Goal: Task Accomplishment & Management: Use online tool/utility

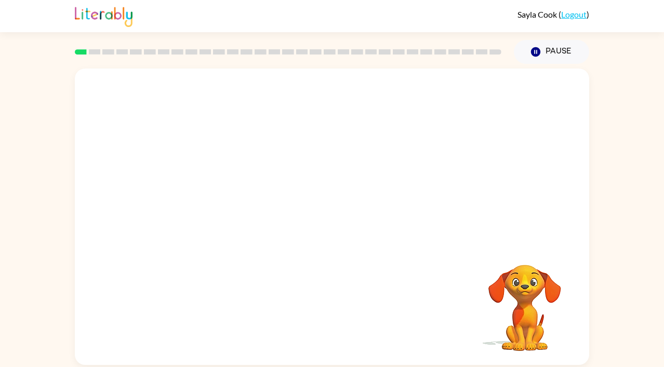
click at [447, 157] on div at bounding box center [332, 156] width 514 height 174
click at [333, 223] on icon "button" at bounding box center [332, 222] width 12 height 12
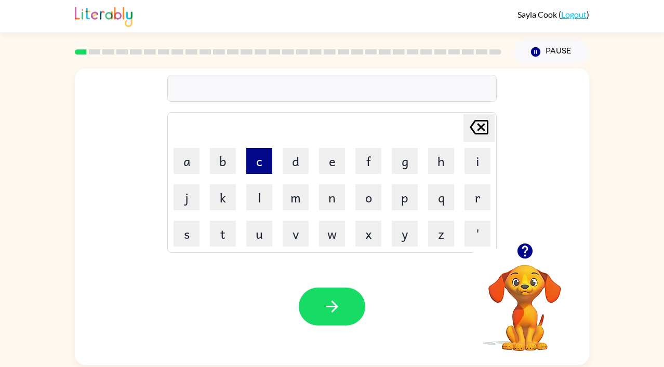
click at [260, 166] on button "c" at bounding box center [259, 161] width 26 height 26
click at [359, 197] on button "o" at bounding box center [368, 197] width 26 height 26
click at [331, 196] on button "n" at bounding box center [332, 197] width 26 height 26
click at [366, 171] on button "f" at bounding box center [368, 161] width 26 height 26
click at [470, 168] on button "i" at bounding box center [477, 161] width 26 height 26
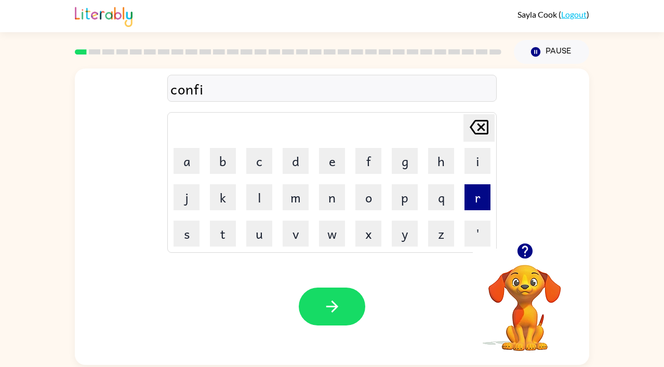
click at [482, 197] on button "r" at bounding box center [477, 197] width 26 height 26
click at [295, 198] on button "m" at bounding box center [295, 197] width 26 height 26
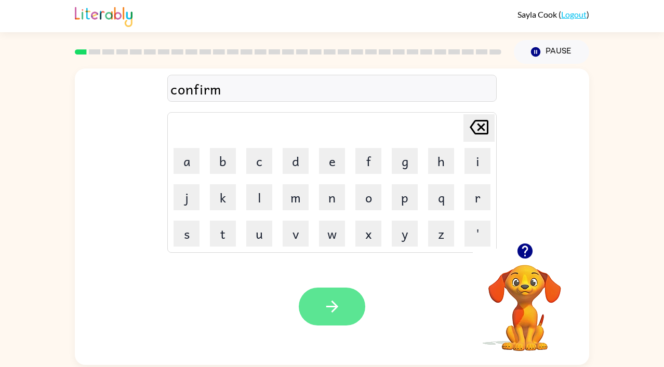
click at [331, 302] on icon "button" at bounding box center [332, 307] width 12 height 12
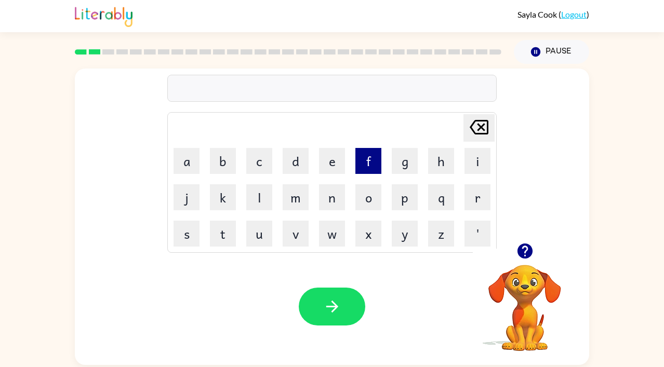
click at [368, 160] on button "f" at bounding box center [368, 161] width 26 height 26
click at [263, 198] on button "l" at bounding box center [259, 197] width 26 height 26
click at [195, 169] on button "a" at bounding box center [186, 161] width 26 height 26
click at [330, 234] on button "w" at bounding box center [332, 234] width 26 height 26
type button "w"
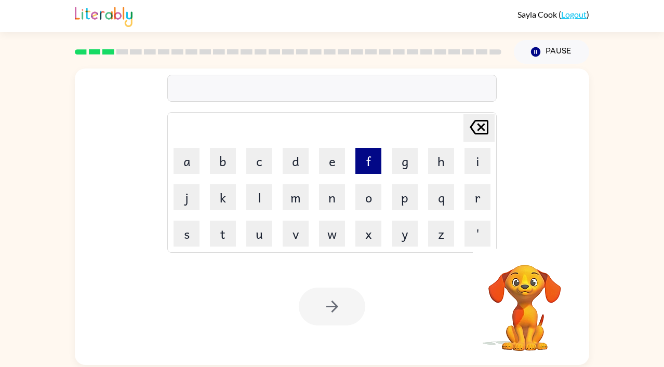
click at [373, 166] on button "f" at bounding box center [368, 161] width 26 height 26
click at [467, 160] on button "i" at bounding box center [477, 161] width 26 height 26
click at [477, 192] on button "r" at bounding box center [477, 197] width 26 height 26
click at [333, 173] on button "e" at bounding box center [332, 161] width 26 height 26
click at [410, 196] on button "p" at bounding box center [404, 197] width 26 height 26
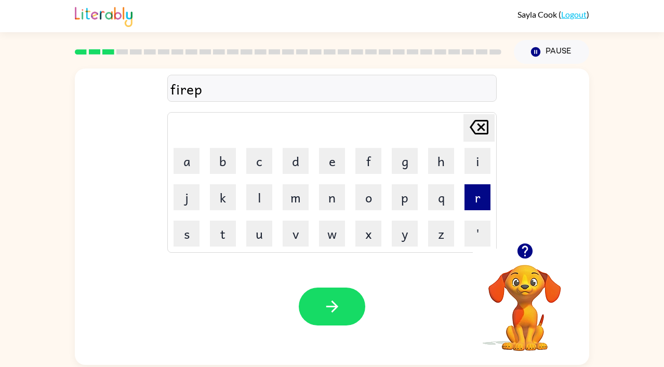
click at [476, 196] on button "r" at bounding box center [477, 197] width 26 height 26
click at [366, 201] on button "o" at bounding box center [368, 197] width 26 height 26
click at [367, 162] on button "f" at bounding box center [368, 161] width 26 height 26
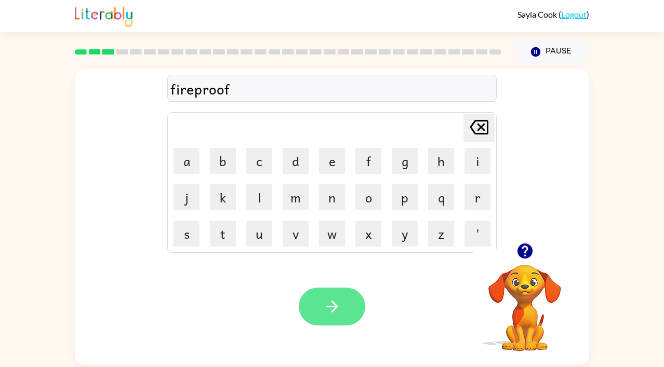
click at [333, 304] on icon "button" at bounding box center [332, 307] width 12 height 12
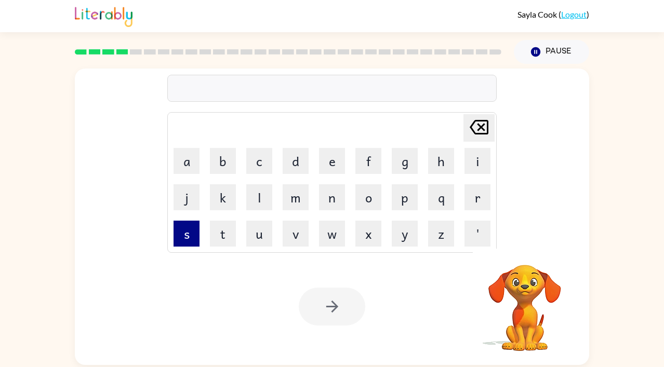
click at [190, 233] on button "s" at bounding box center [186, 234] width 26 height 26
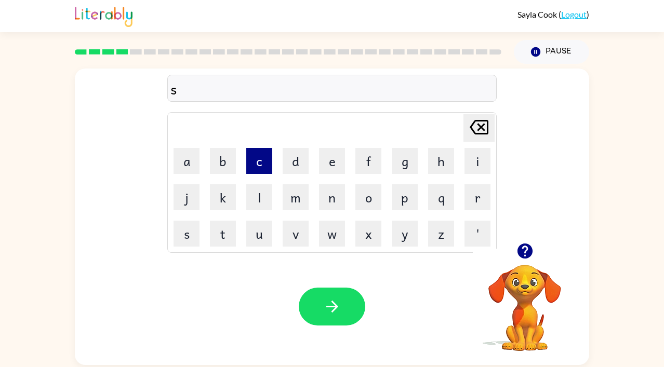
click at [259, 171] on button "c" at bounding box center [259, 161] width 26 height 26
click at [468, 205] on button "r" at bounding box center [477, 197] width 26 height 26
drag, startPoint x: 468, startPoint y: 205, endPoint x: 392, endPoint y: 205, distance: 76.3
click at [468, 205] on button "r" at bounding box center [477, 197] width 26 height 26
type button "r"
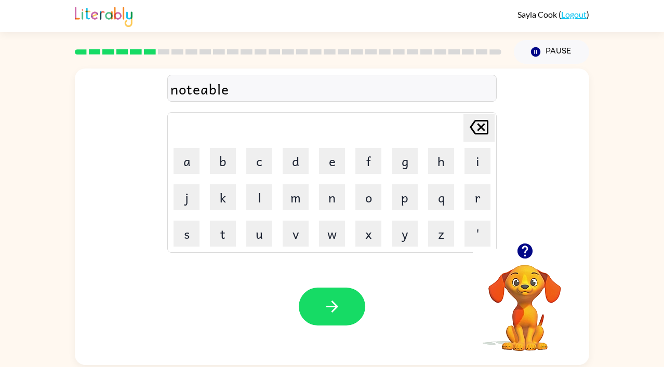
click at [198, 94] on div "noteable" at bounding box center [331, 89] width 323 height 22
click at [196, 91] on div "noteable" at bounding box center [331, 89] width 323 height 22
click at [197, 92] on div "noteable" at bounding box center [331, 89] width 323 height 22
click at [192, 94] on div "notable" at bounding box center [331, 89] width 323 height 22
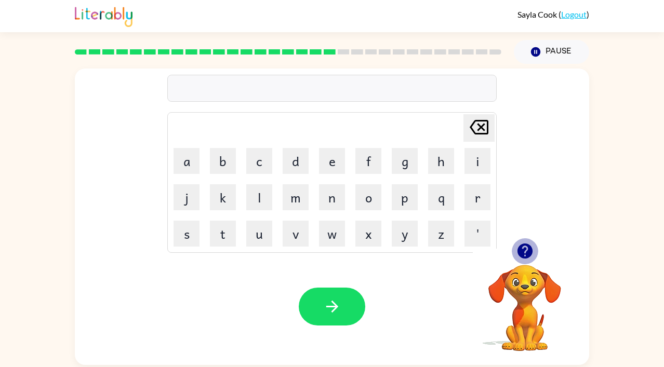
click at [526, 252] on icon "button" at bounding box center [524, 251] width 15 height 15
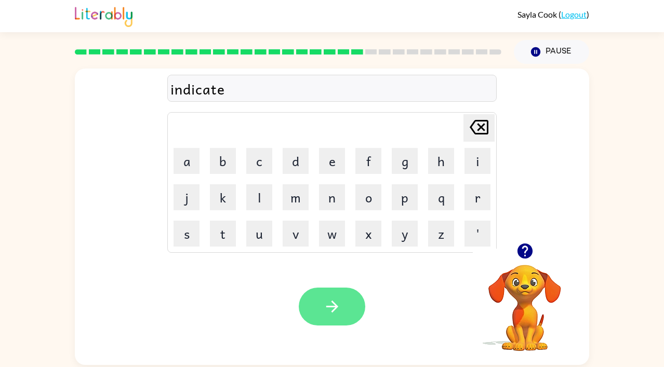
click at [347, 309] on button "button" at bounding box center [332, 307] width 66 height 38
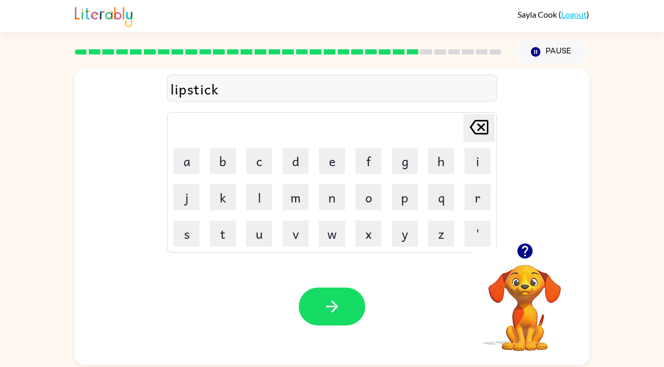
click at [525, 256] on icon "button" at bounding box center [524, 251] width 15 height 15
click at [524, 251] on icon "button" at bounding box center [525, 251] width 18 height 18
click at [339, 307] on icon "button" at bounding box center [332, 307] width 18 height 18
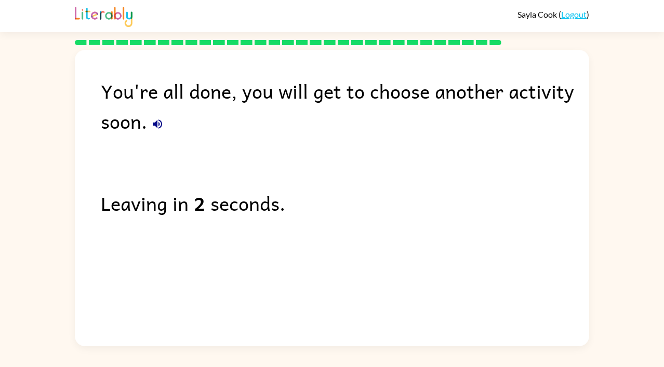
click at [156, 125] on icon "button" at bounding box center [157, 123] width 9 height 9
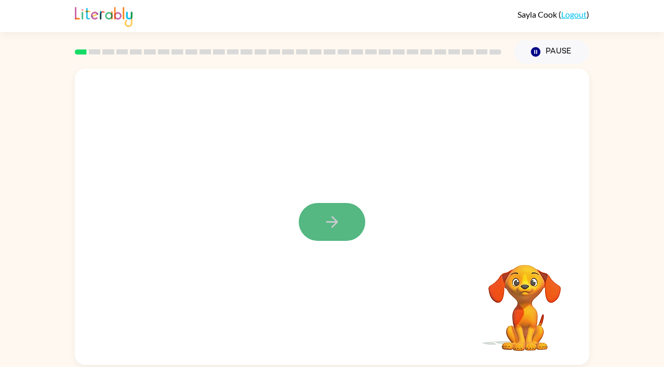
click at [345, 233] on button "button" at bounding box center [332, 222] width 66 height 38
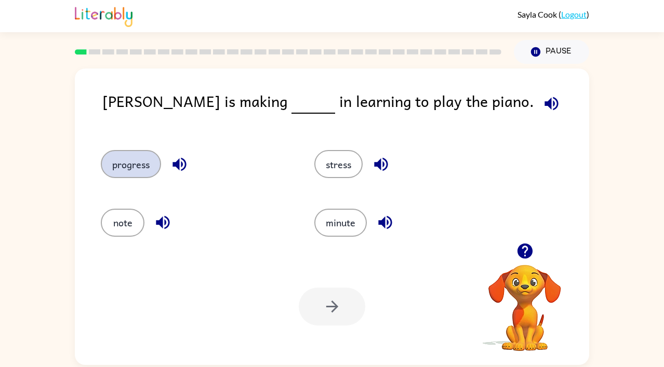
click at [141, 168] on button "progress" at bounding box center [131, 164] width 60 height 28
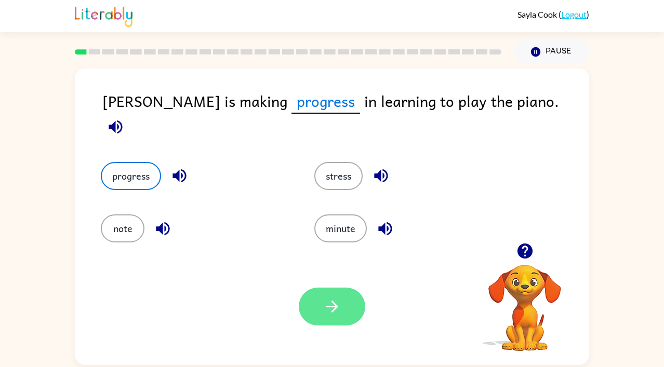
click at [331, 308] on icon "button" at bounding box center [332, 307] width 18 height 18
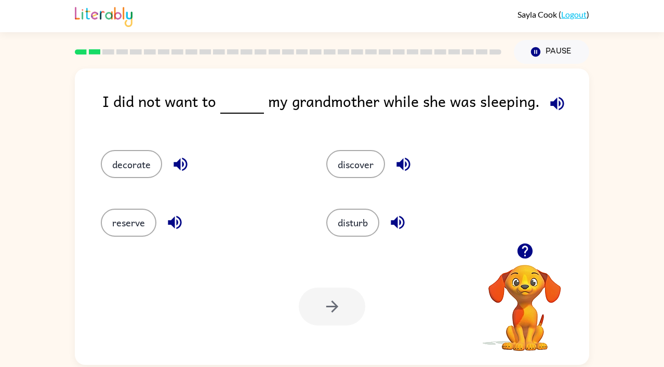
click at [529, 250] on icon "button" at bounding box center [524, 251] width 15 height 15
click at [524, 252] on icon "button" at bounding box center [525, 251] width 18 height 18
click at [524, 253] on icon "button" at bounding box center [525, 251] width 18 height 18
click at [524, 253] on video "Your browser must support playing .mp4 files to use Literably. Please try using…" at bounding box center [524, 301] width 104 height 104
click at [524, 264] on div "Your browser must support playing .mp4 files to use Literably. Please try using…" at bounding box center [524, 308] width 104 height 88
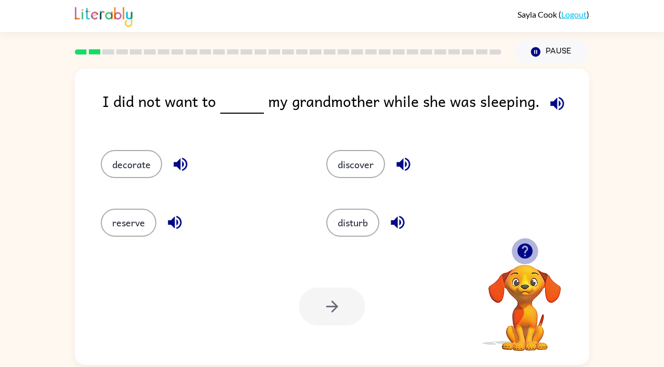
click at [524, 253] on icon "button" at bounding box center [525, 251] width 18 height 18
click at [524, 253] on video "Your browser must support playing .mp4 files to use Literably. Please try using…" at bounding box center [524, 301] width 104 height 104
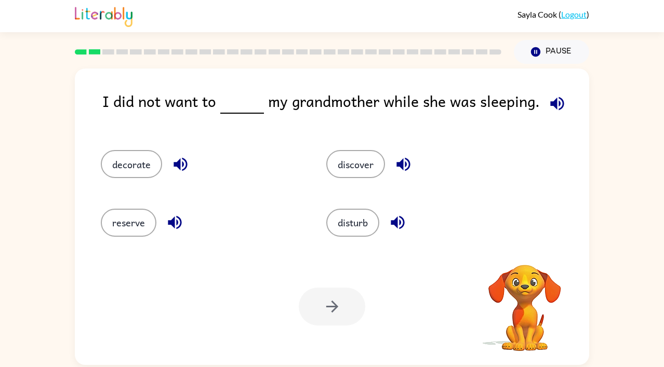
click at [524, 253] on video "Your browser must support playing .mp4 files to use Literably. Please try using…" at bounding box center [524, 301] width 104 height 104
click at [524, 264] on div "Your browser must support playing .mp4 files to use Literably. Please try using…" at bounding box center [524, 308] width 104 height 88
click at [524, 253] on icon "button" at bounding box center [525, 251] width 18 height 18
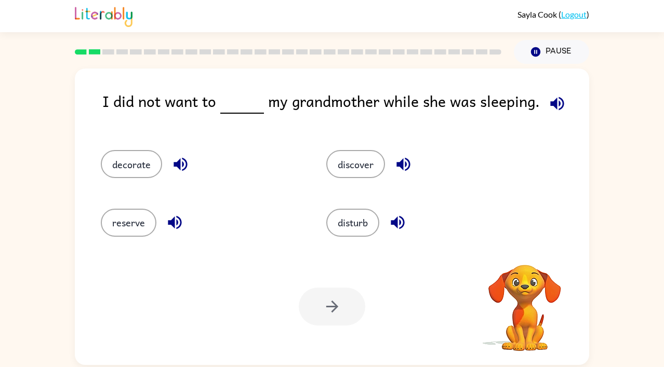
click at [524, 253] on video "Your browser must support playing .mp4 files to use Literably. Please try using…" at bounding box center [524, 301] width 104 height 104
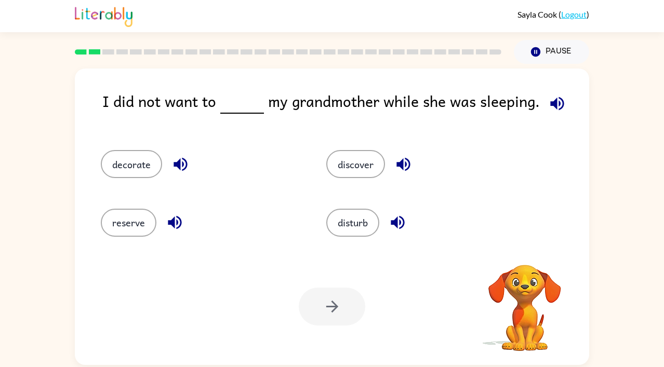
click at [524, 253] on video "Your browser must support playing .mp4 files to use Literably. Please try using…" at bounding box center [524, 301] width 104 height 104
click at [524, 253] on div "Your browser must support playing .mp4 files to use Literably. Please try using…" at bounding box center [524, 295] width 104 height 115
click at [524, 253] on icon "button" at bounding box center [525, 251] width 18 height 18
click at [524, 253] on video "Your browser must support playing .mp4 files to use Literably. Please try using…" at bounding box center [524, 301] width 104 height 104
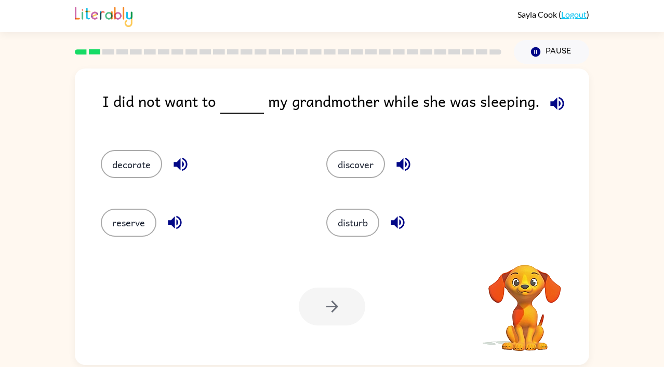
click at [524, 253] on video "Your browser must support playing .mp4 files to use Literably. Please try using…" at bounding box center [524, 301] width 104 height 104
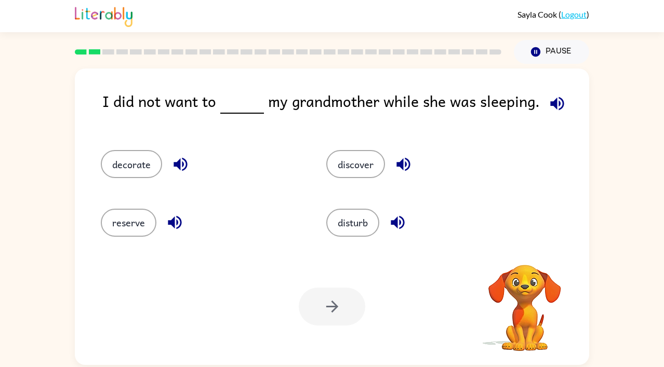
click at [524, 253] on video "Your browser must support playing .mp4 files to use Literably. Please try using…" at bounding box center [524, 301] width 104 height 104
click at [524, 253] on icon "button" at bounding box center [525, 251] width 18 height 18
click at [524, 253] on video "Your browser must support playing .mp4 files to use Literably. Please try using…" at bounding box center [524, 301] width 104 height 104
click at [353, 224] on button "disturb" at bounding box center [352, 223] width 53 height 28
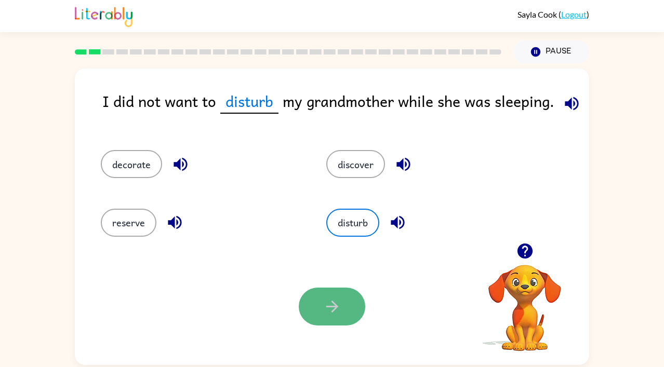
click at [322, 317] on button "button" at bounding box center [332, 307] width 66 height 38
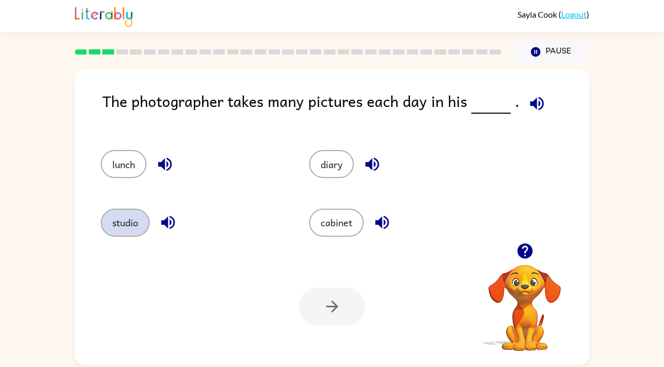
click at [127, 223] on button "studio" at bounding box center [125, 223] width 49 height 28
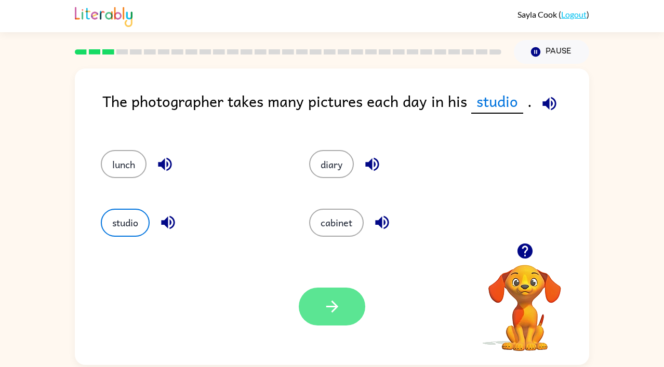
click at [337, 312] on icon "button" at bounding box center [332, 307] width 18 height 18
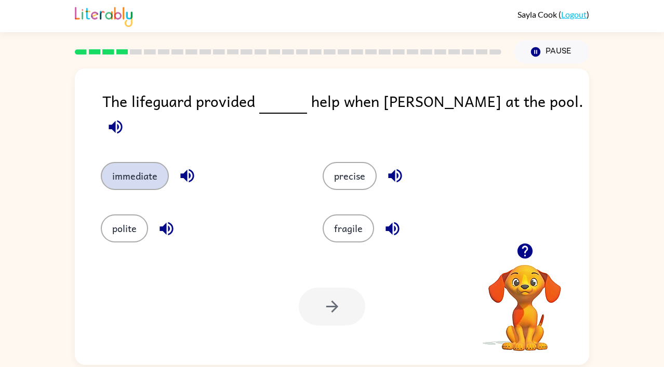
click at [143, 168] on button "immediate" at bounding box center [135, 176] width 68 height 28
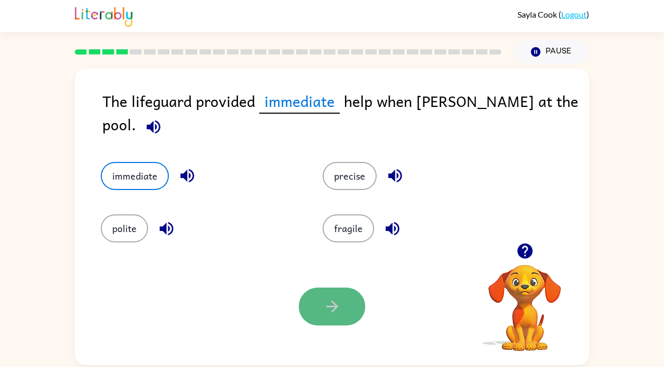
click at [334, 316] on button "button" at bounding box center [332, 307] width 66 height 38
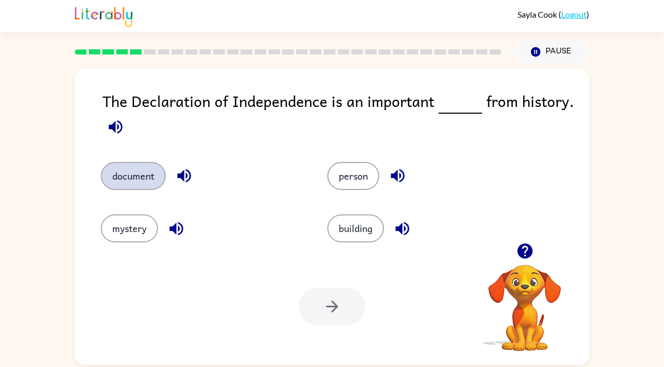
click at [139, 182] on button "document" at bounding box center [133, 176] width 65 height 28
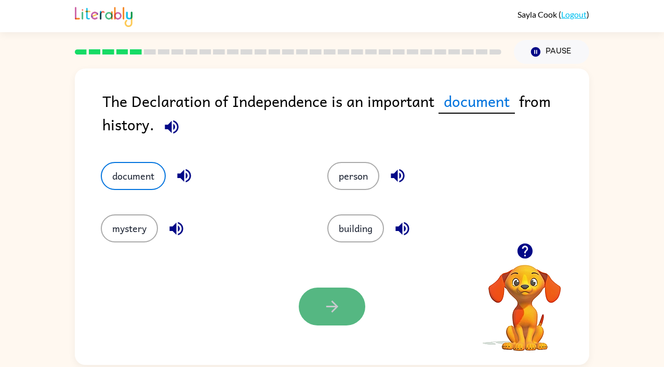
click at [339, 304] on icon "button" at bounding box center [332, 307] width 18 height 18
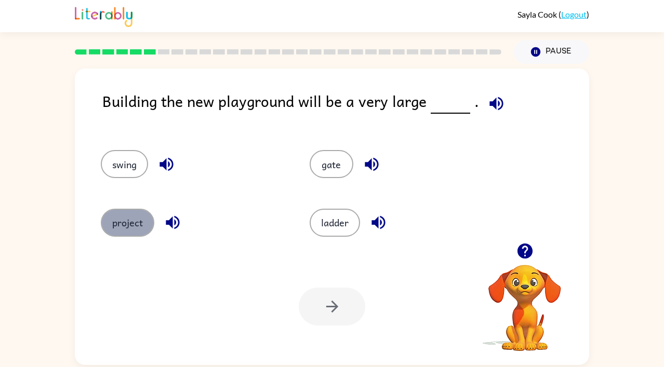
click at [143, 228] on button "project" at bounding box center [127, 223] width 53 height 28
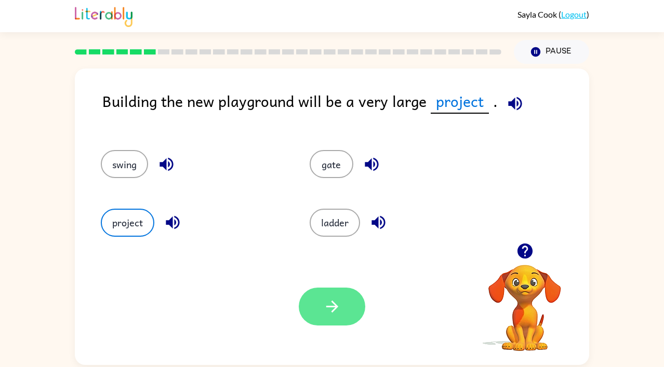
click at [326, 300] on icon "button" at bounding box center [332, 307] width 18 height 18
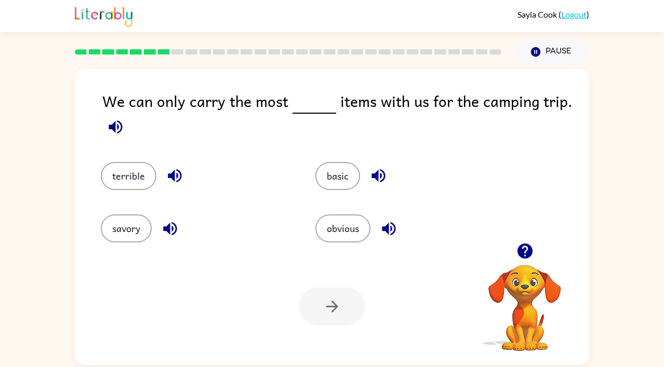
click at [112, 127] on icon "button" at bounding box center [115, 126] width 13 height 13
click at [328, 175] on button "basic" at bounding box center [337, 176] width 45 height 28
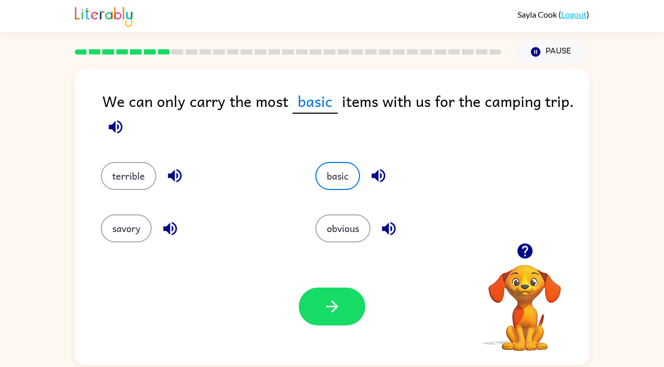
click at [114, 129] on icon "button" at bounding box center [115, 126] width 13 height 13
click at [321, 318] on button "button" at bounding box center [332, 307] width 66 height 38
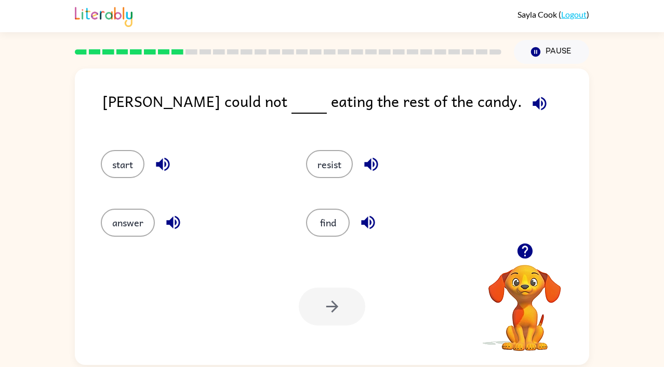
click at [523, 253] on icon "button" at bounding box center [524, 251] width 15 height 15
click at [322, 169] on button "resist" at bounding box center [329, 164] width 47 height 28
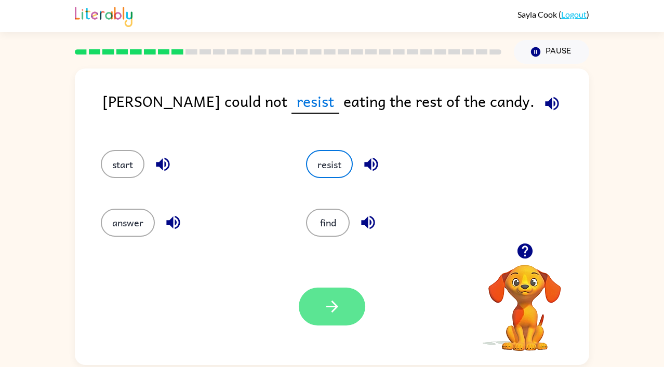
click at [334, 306] on icon "button" at bounding box center [332, 307] width 12 height 12
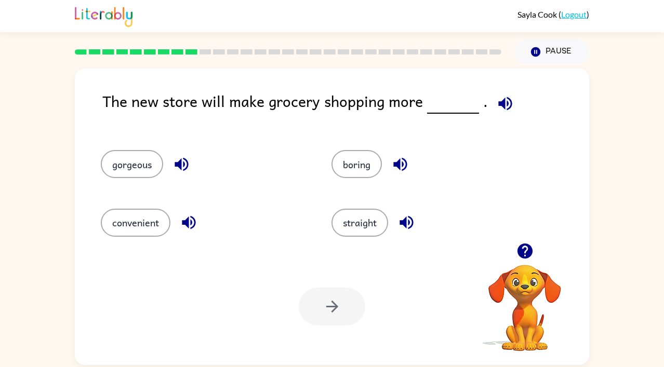
click at [518, 248] on icon "button" at bounding box center [524, 251] width 15 height 15
click at [522, 249] on icon "button" at bounding box center [524, 251] width 15 height 15
click at [522, 248] on icon "button" at bounding box center [525, 251] width 18 height 18
click at [521, 248] on icon "button" at bounding box center [525, 251] width 18 height 18
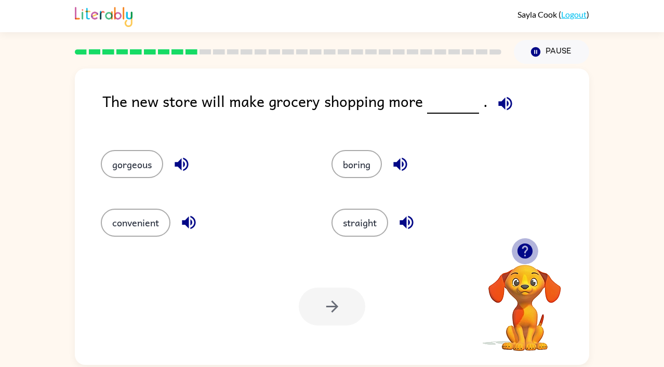
click at [522, 249] on icon "button" at bounding box center [524, 251] width 15 height 15
click at [521, 250] on icon "button" at bounding box center [524, 251] width 15 height 15
click at [523, 251] on icon "button" at bounding box center [524, 251] width 15 height 15
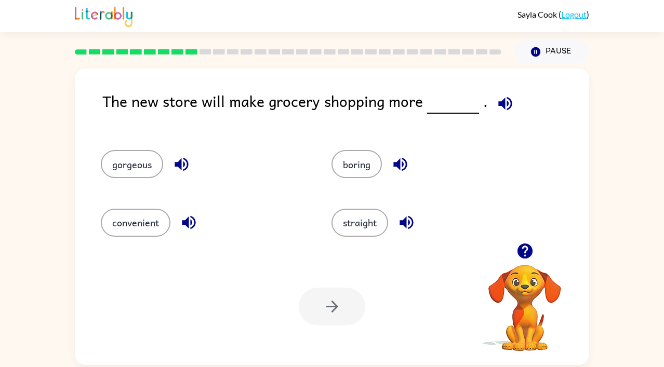
click at [528, 253] on icon "button" at bounding box center [524, 251] width 15 height 15
click at [524, 250] on icon "button" at bounding box center [524, 251] width 15 height 15
click at [521, 250] on icon "button" at bounding box center [524, 251] width 15 height 15
click at [152, 225] on button "convenient" at bounding box center [136, 223] width 70 height 28
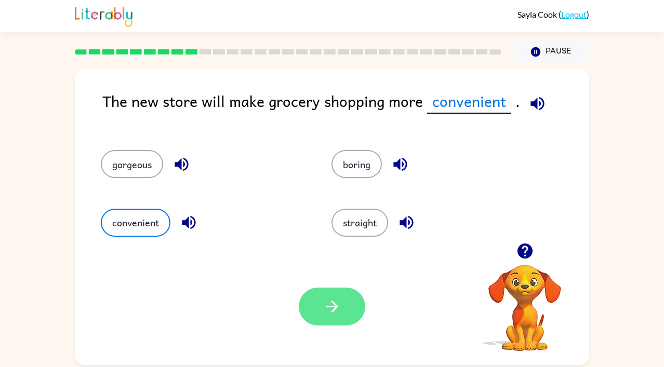
click at [334, 305] on icon "button" at bounding box center [332, 307] width 18 height 18
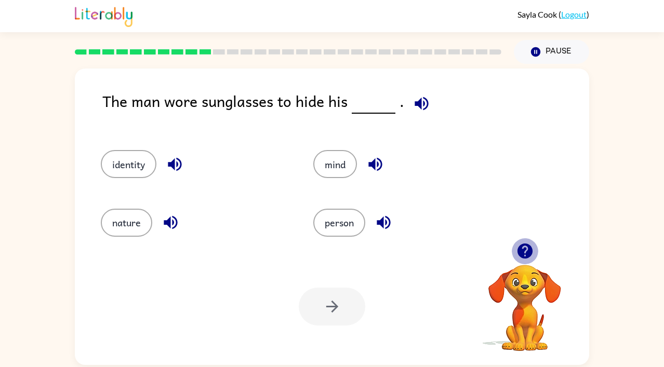
click at [517, 255] on icon "button" at bounding box center [525, 251] width 18 height 18
click at [525, 254] on icon "button" at bounding box center [524, 251] width 15 height 15
click at [524, 254] on icon "button" at bounding box center [524, 251] width 15 height 15
click at [526, 253] on icon "button" at bounding box center [524, 251] width 15 height 15
click at [524, 246] on icon "button" at bounding box center [524, 251] width 15 height 15
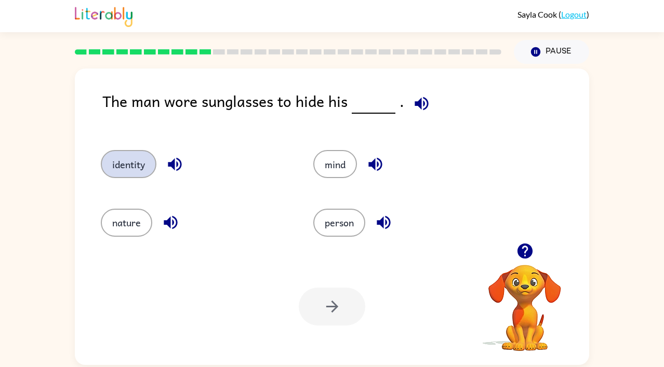
click at [140, 167] on button "identity" at bounding box center [129, 164] width 56 height 28
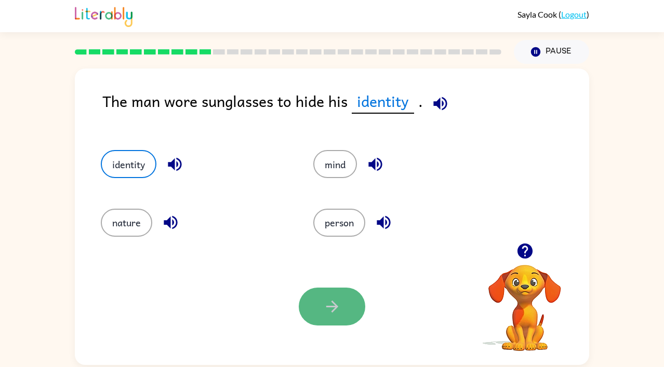
click at [328, 311] on icon "button" at bounding box center [332, 307] width 18 height 18
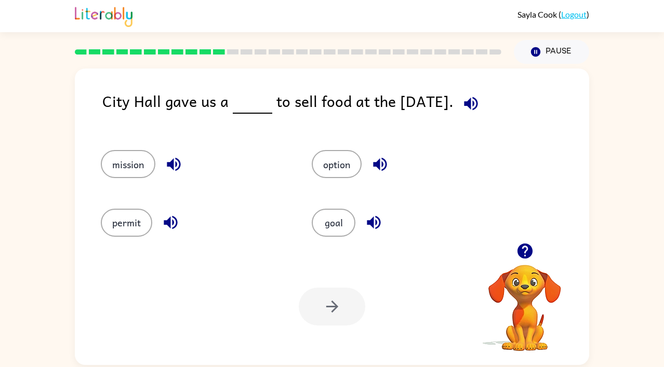
click at [467, 102] on icon "button" at bounding box center [470, 103] width 13 height 13
click at [123, 225] on button "permit" at bounding box center [126, 223] width 51 height 28
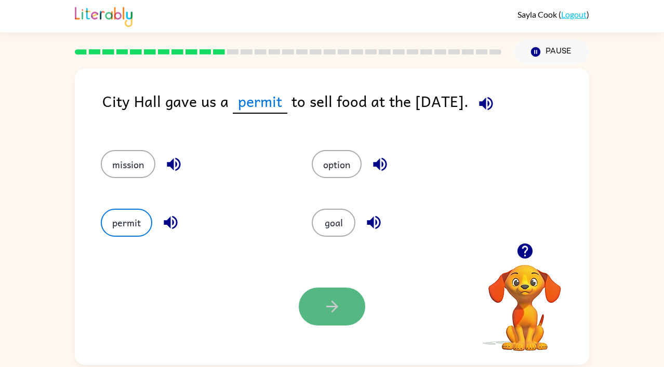
click at [347, 309] on button "button" at bounding box center [332, 307] width 66 height 38
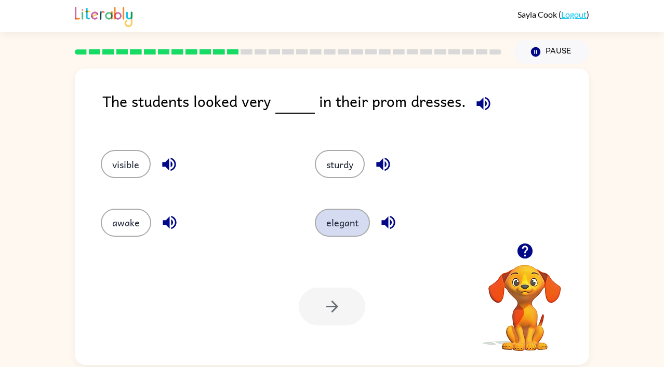
click at [352, 228] on button "elegant" at bounding box center [342, 223] width 55 height 28
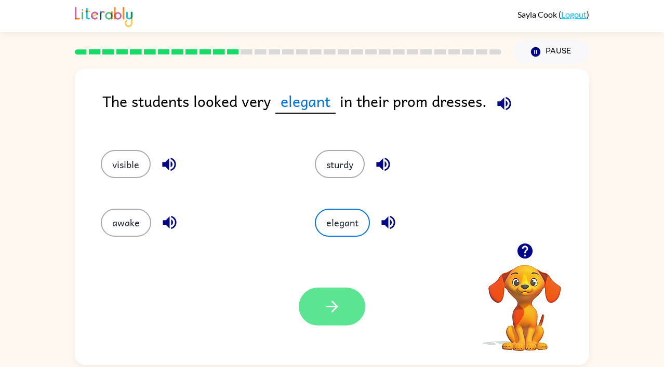
click at [332, 317] on button "button" at bounding box center [332, 307] width 66 height 38
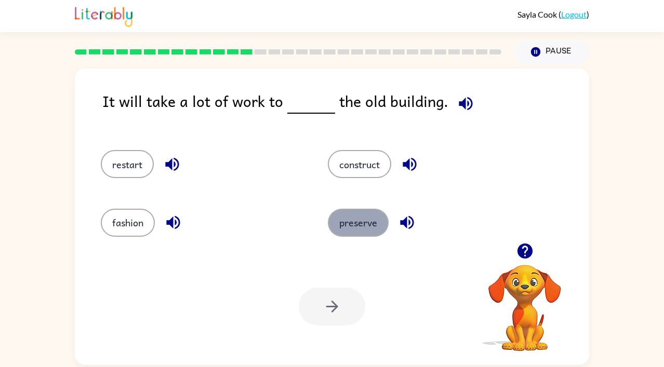
click at [343, 226] on button "preserve" at bounding box center [358, 223] width 61 height 28
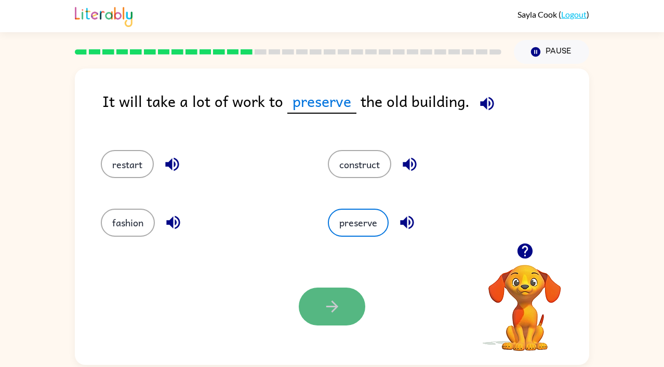
click at [325, 306] on icon "button" at bounding box center [332, 307] width 18 height 18
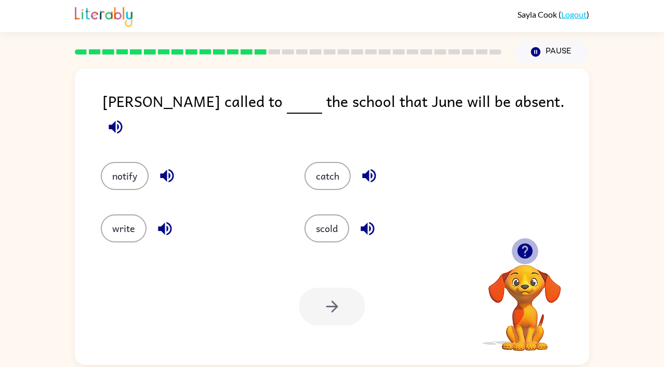
click at [525, 255] on icon "button" at bounding box center [524, 251] width 15 height 15
click at [523, 255] on icon "button" at bounding box center [524, 251] width 15 height 15
click at [526, 244] on icon "button" at bounding box center [524, 251] width 15 height 15
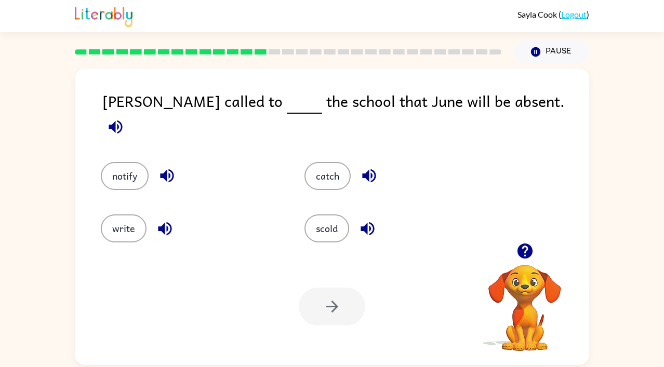
click at [519, 250] on icon "button" at bounding box center [524, 251] width 15 height 15
click at [123, 164] on button "notify" at bounding box center [125, 176] width 48 height 28
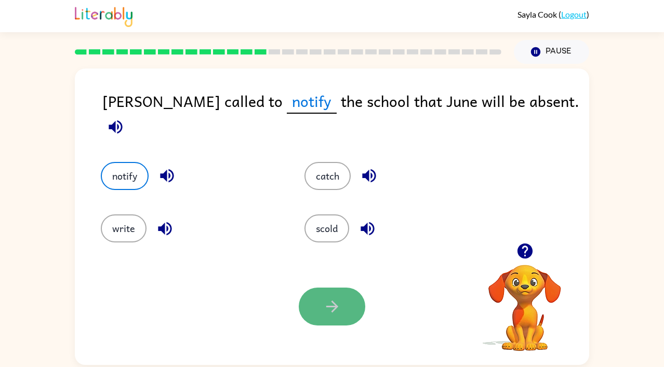
click at [325, 314] on icon "button" at bounding box center [332, 307] width 18 height 18
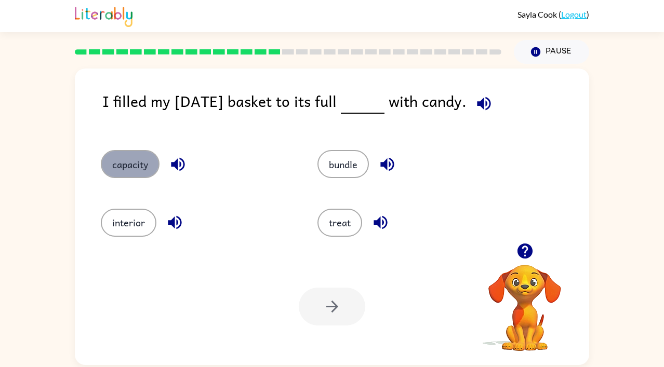
click at [140, 171] on button "capacity" at bounding box center [130, 164] width 59 height 28
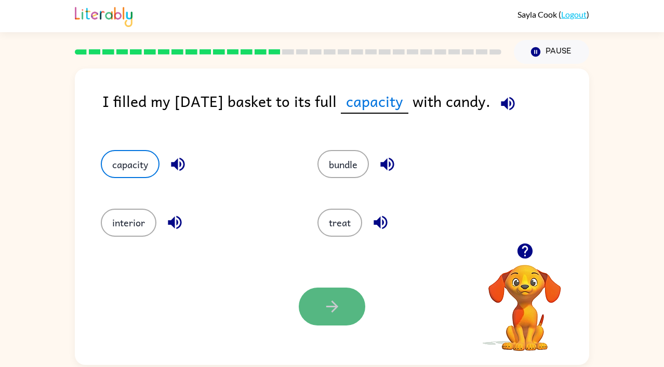
click at [344, 302] on button "button" at bounding box center [332, 307] width 66 height 38
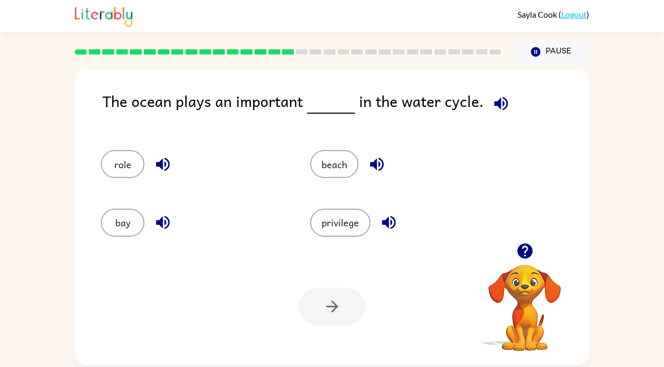
click at [525, 249] on icon "button" at bounding box center [524, 251] width 15 height 15
click at [522, 248] on icon "button" at bounding box center [525, 251] width 18 height 18
click at [518, 250] on icon "button" at bounding box center [524, 251] width 15 height 15
click at [118, 165] on button "role" at bounding box center [123, 164] width 44 height 28
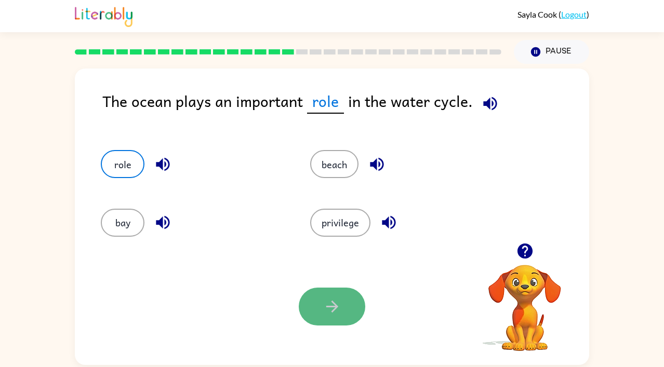
click at [318, 309] on button "button" at bounding box center [332, 307] width 66 height 38
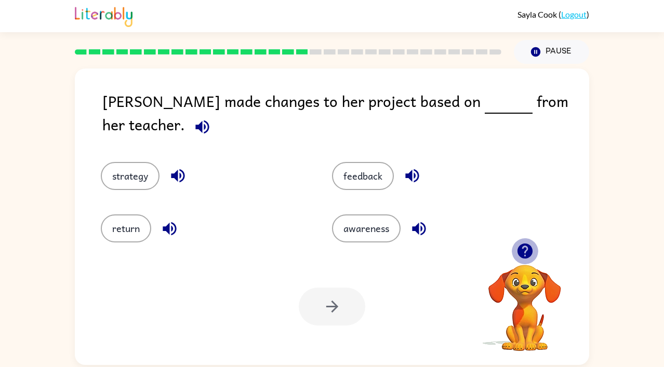
click at [528, 247] on icon "button" at bounding box center [524, 251] width 15 height 15
click at [527, 251] on icon "button" at bounding box center [524, 251] width 15 height 15
click at [528, 251] on icon "button" at bounding box center [524, 251] width 15 height 15
click at [352, 164] on button "feedback" at bounding box center [363, 176] width 62 height 28
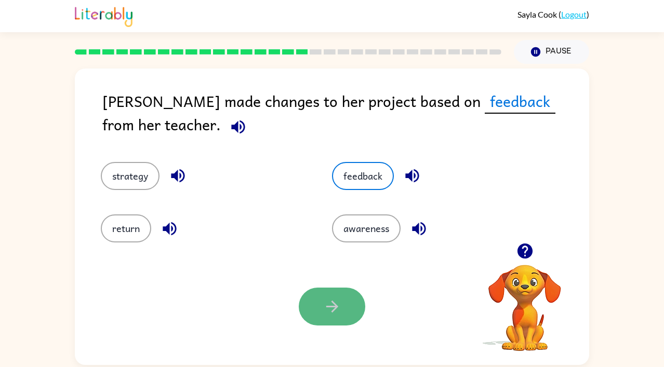
click at [342, 298] on button "button" at bounding box center [332, 307] width 66 height 38
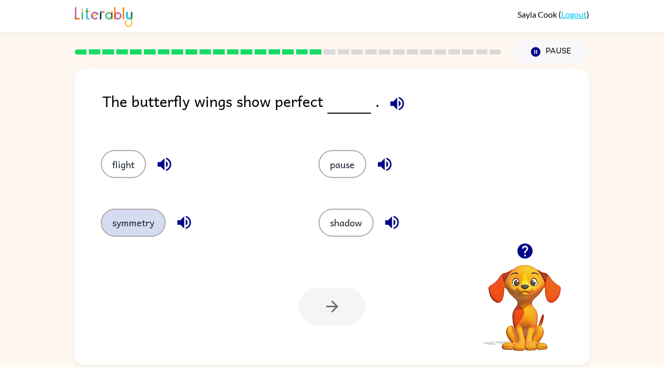
click at [150, 230] on button "symmetry" at bounding box center [133, 223] width 65 height 28
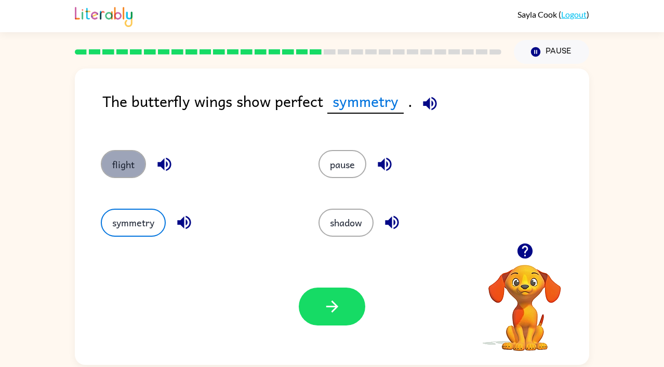
click at [134, 168] on button "flight" at bounding box center [123, 164] width 45 height 28
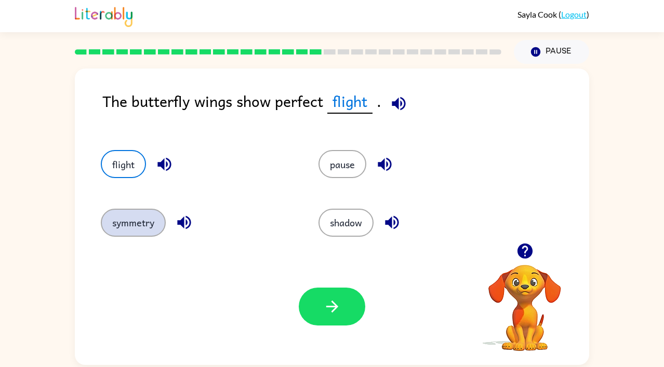
click at [114, 222] on button "symmetry" at bounding box center [133, 223] width 65 height 28
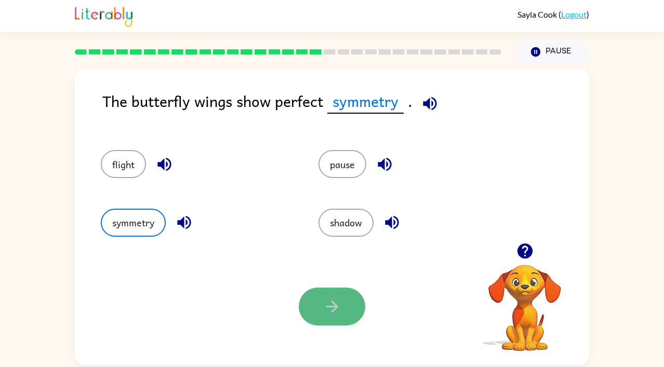
click at [328, 306] on icon "button" at bounding box center [332, 307] width 12 height 12
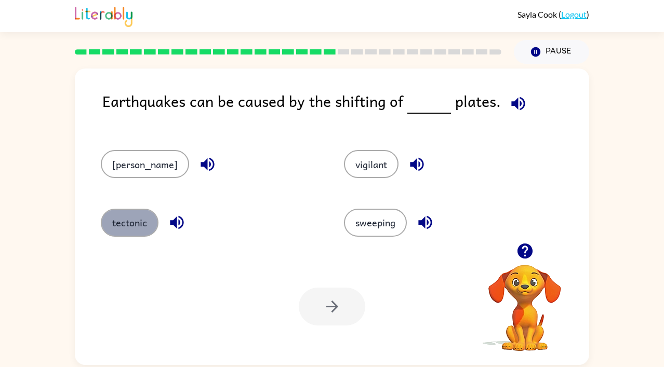
click at [130, 219] on button "tectonic" at bounding box center [130, 223] width 58 height 28
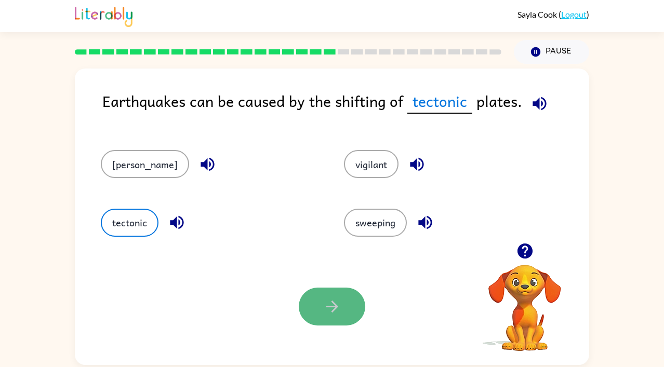
click at [340, 312] on icon "button" at bounding box center [332, 307] width 18 height 18
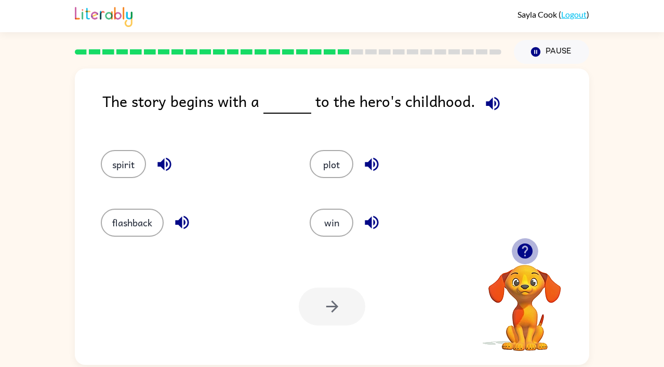
click at [522, 259] on icon "button" at bounding box center [525, 251] width 18 height 18
click at [525, 250] on icon "button" at bounding box center [525, 251] width 18 height 18
click at [525, 250] on video "Your browser must support playing .mp4 files to use Literably. Please try using…" at bounding box center [524, 301] width 104 height 104
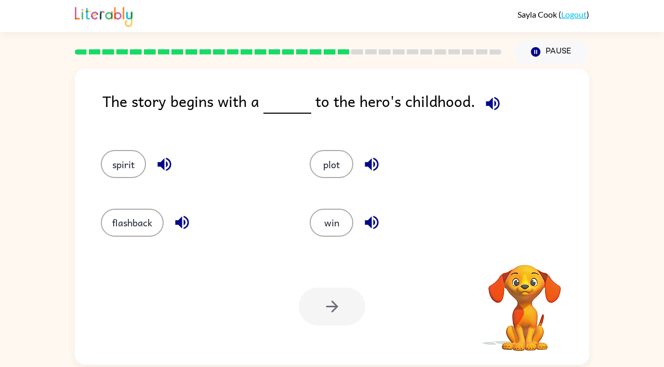
click at [525, 250] on video "Your browser must support playing .mp4 files to use Literably. Please try using…" at bounding box center [524, 301] width 104 height 104
click at [525, 250] on div "Your browser must support playing .mp4 files to use Literably. Please try using…" at bounding box center [524, 295] width 104 height 115
click at [525, 250] on icon "button" at bounding box center [525, 251] width 18 height 18
click at [525, 250] on video "Your browser must support playing .mp4 files to use Literably. Please try using…" at bounding box center [524, 301] width 104 height 104
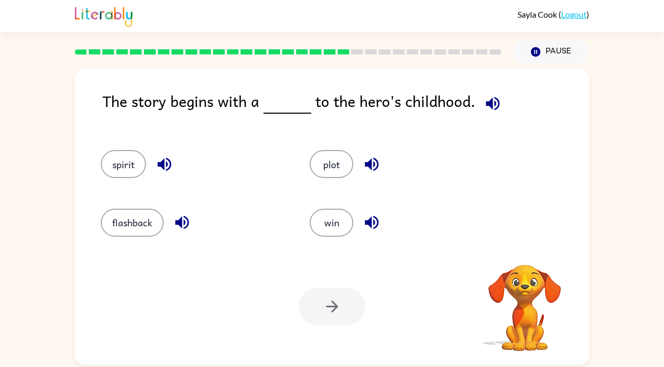
click at [525, 250] on video "Your browser must support playing .mp4 files to use Literably. Please try using…" at bounding box center [524, 301] width 104 height 104
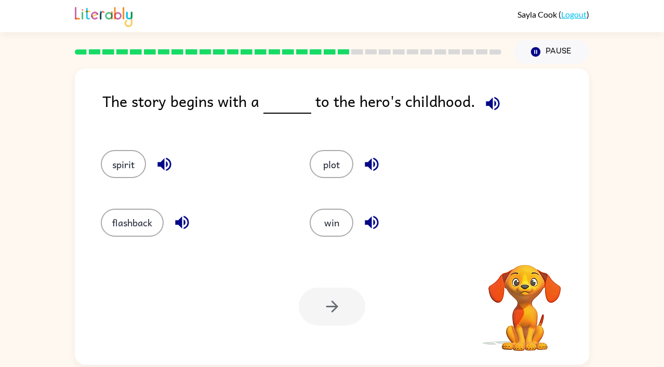
click at [525, 250] on video "Your browser must support playing .mp4 files to use Literably. Please try using…" at bounding box center [524, 301] width 104 height 104
click at [525, 264] on div "Your browser must support playing .mp4 files to use Literably. Please try using…" at bounding box center [524, 308] width 104 height 88
click at [525, 250] on icon "button" at bounding box center [525, 251] width 18 height 18
click at [525, 250] on video "Your browser must support playing .mp4 files to use Literably. Please try using…" at bounding box center [524, 301] width 104 height 104
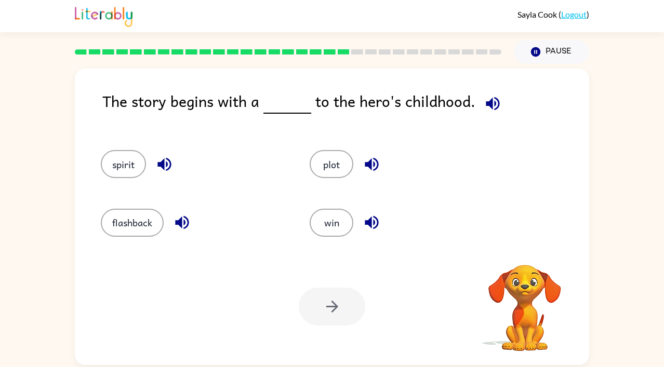
click at [525, 250] on video "Your browser must support playing .mp4 files to use Literably. Please try using…" at bounding box center [524, 301] width 104 height 104
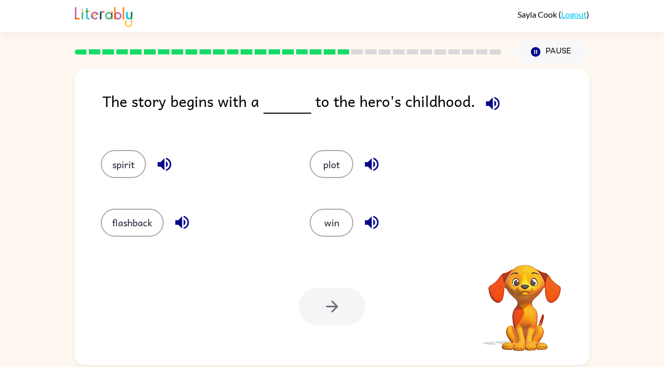
click at [525, 250] on video "Your browser must support playing .mp4 files to use Literably. Please try using…" at bounding box center [524, 301] width 104 height 104
click at [525, 250] on icon "button" at bounding box center [525, 251] width 18 height 18
click at [525, 250] on video "Your browser must support playing .mp4 files to use Literably. Please try using…" at bounding box center [524, 301] width 104 height 104
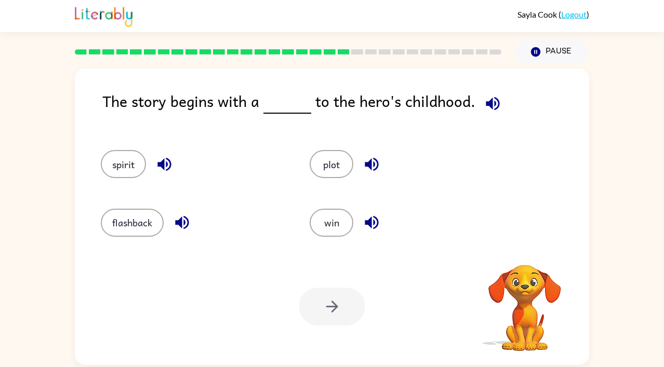
click at [525, 250] on video "Your browser must support playing .mp4 files to use Literably. Please try using…" at bounding box center [524, 301] width 104 height 104
click at [525, 249] on icon "button" at bounding box center [524, 251] width 15 height 15
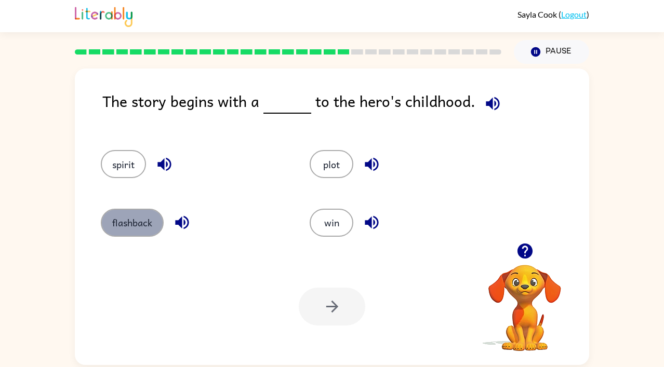
click at [134, 224] on button "flashback" at bounding box center [132, 223] width 63 height 28
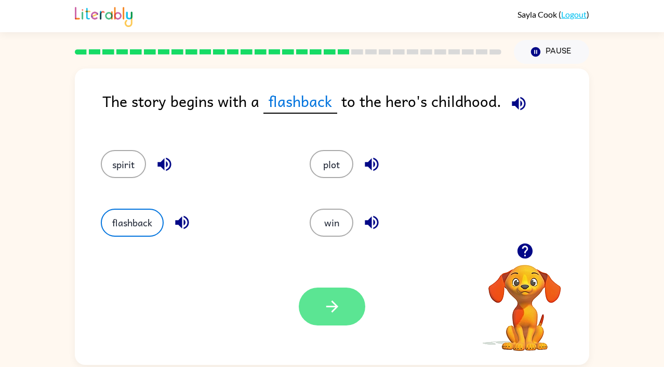
click at [328, 306] on icon "button" at bounding box center [332, 307] width 18 height 18
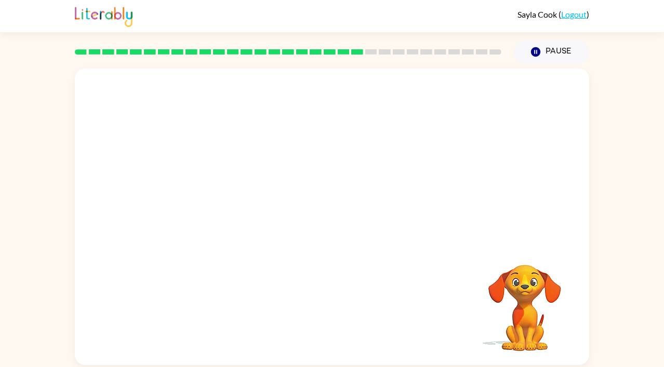
click at [268, 211] on video "Your browser must support playing .mp4 files to use Literably. Please try using…" at bounding box center [332, 156] width 514 height 174
click at [248, 211] on video "Your browser must support playing .mp4 files to use Literably. Please try using…" at bounding box center [332, 156] width 514 height 174
click at [329, 219] on icon "button" at bounding box center [332, 222] width 18 height 18
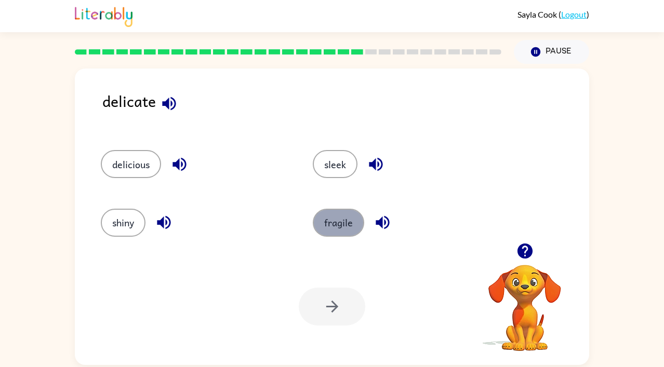
click at [335, 227] on button "fragile" at bounding box center [338, 223] width 51 height 28
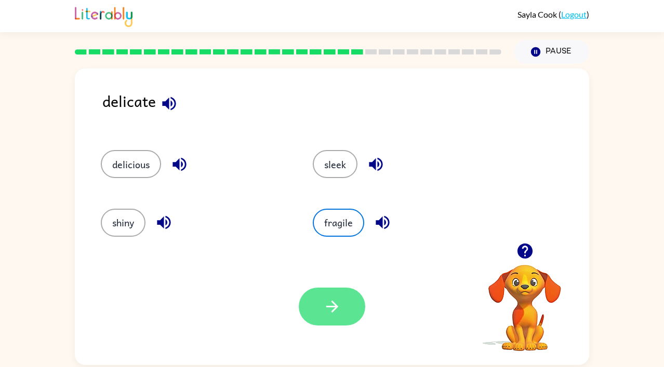
click at [329, 301] on icon "button" at bounding box center [332, 307] width 18 height 18
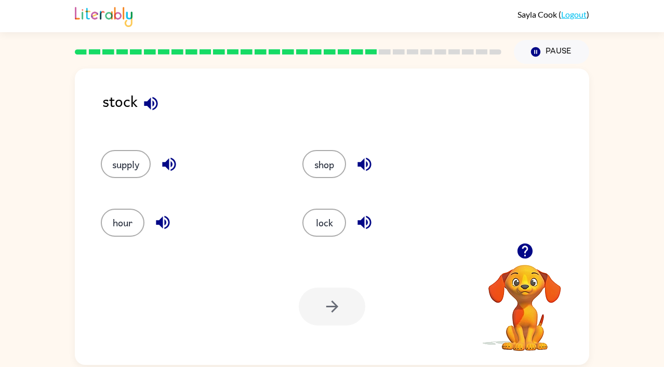
click at [523, 254] on icon "button" at bounding box center [524, 251] width 15 height 15
click at [130, 165] on button "supply" at bounding box center [126, 164] width 50 height 28
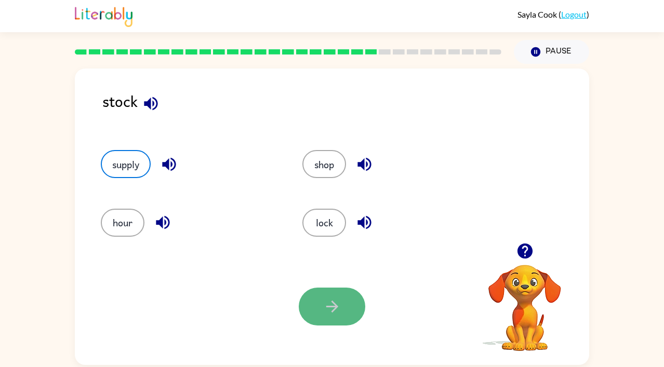
click at [331, 307] on icon "button" at bounding box center [332, 307] width 18 height 18
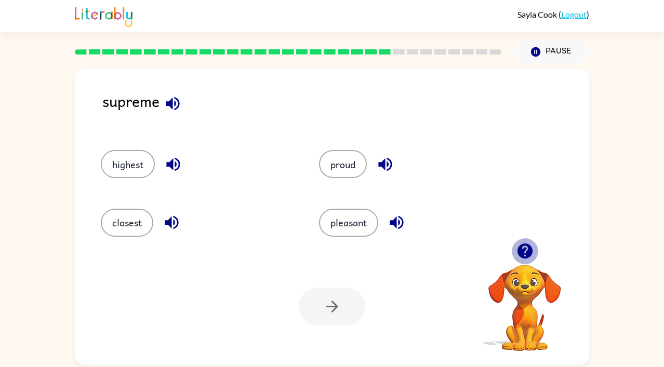
click at [525, 254] on icon "button" at bounding box center [524, 251] width 15 height 15
click at [523, 255] on icon "button" at bounding box center [524, 251] width 15 height 15
click at [522, 252] on icon "button" at bounding box center [524, 251] width 15 height 15
click at [134, 173] on button "highest" at bounding box center [128, 164] width 54 height 28
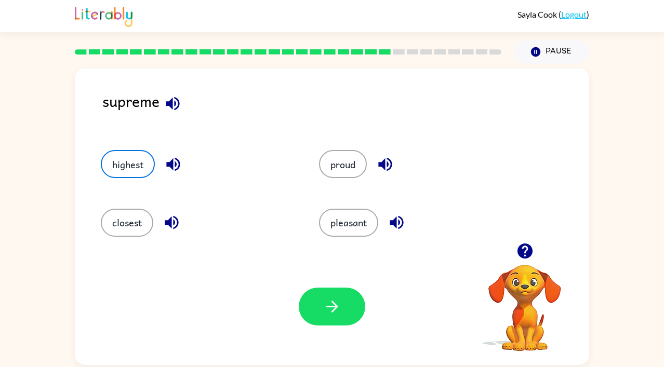
click at [336, 310] on icon "button" at bounding box center [332, 307] width 18 height 18
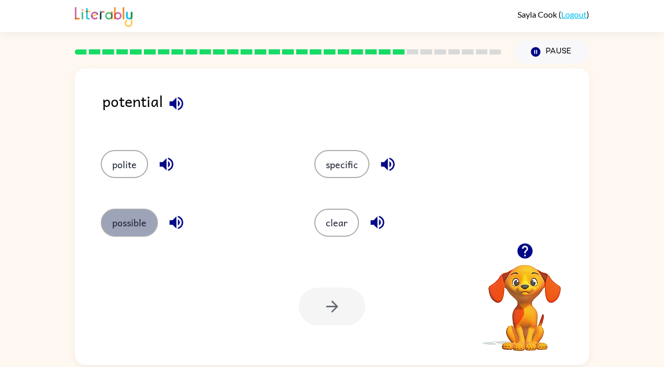
click at [144, 231] on button "possible" at bounding box center [129, 223] width 57 height 28
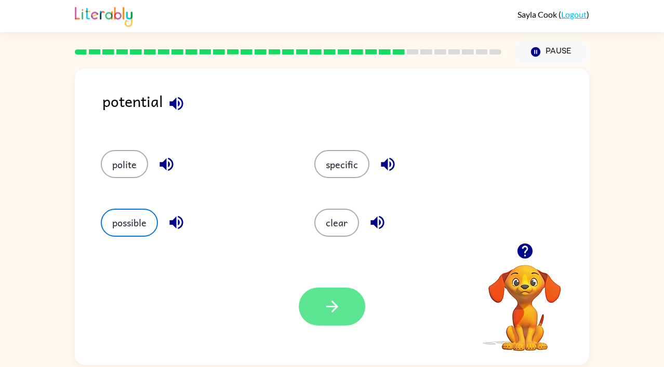
click at [328, 312] on icon "button" at bounding box center [332, 307] width 18 height 18
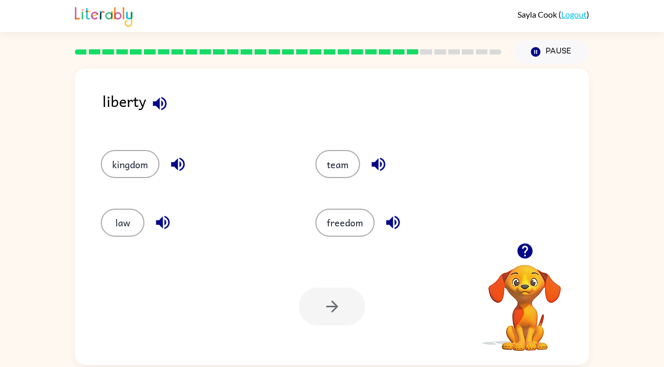
click at [529, 254] on icon "button" at bounding box center [524, 251] width 15 height 15
click at [525, 253] on icon "button" at bounding box center [524, 251] width 15 height 15
click at [524, 252] on icon "button" at bounding box center [525, 251] width 18 height 18
click at [335, 228] on button "freedom" at bounding box center [344, 223] width 59 height 28
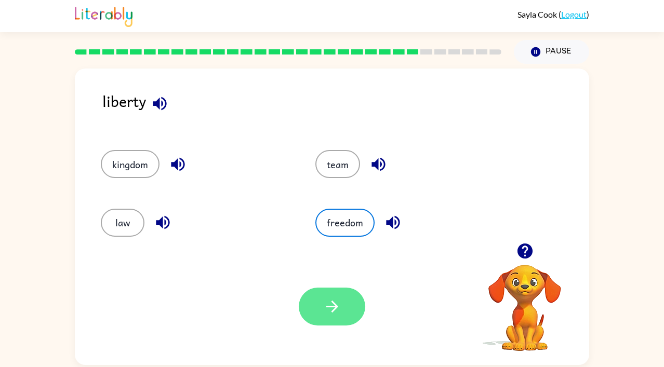
click at [323, 307] on icon "button" at bounding box center [332, 307] width 18 height 18
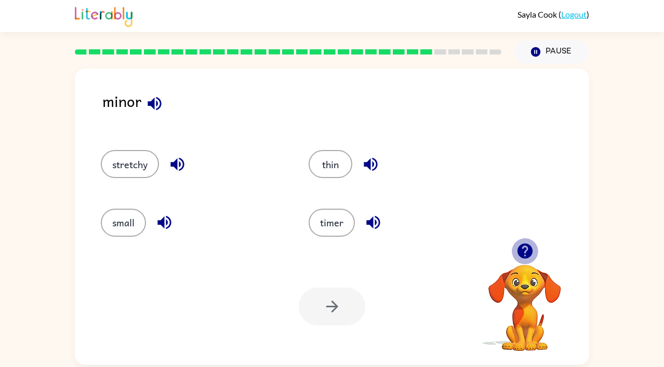
click at [519, 254] on icon "button" at bounding box center [524, 251] width 15 height 15
click at [120, 220] on button "small" at bounding box center [123, 223] width 45 height 28
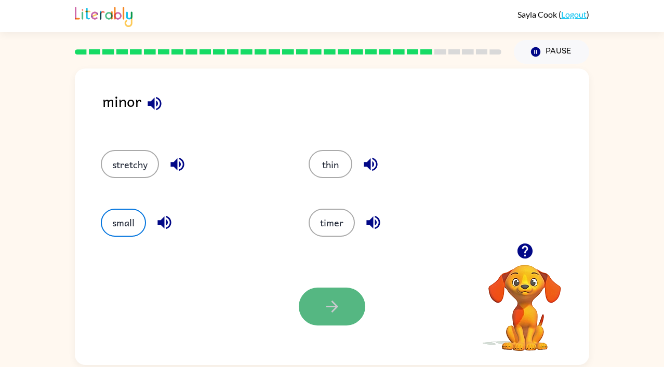
click at [336, 315] on icon "button" at bounding box center [332, 307] width 18 height 18
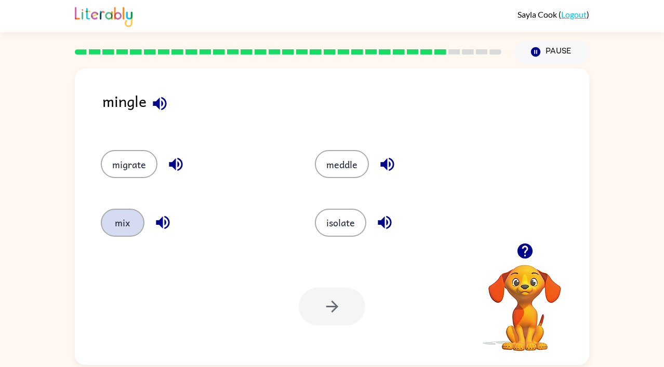
click at [126, 214] on button "mix" at bounding box center [123, 223] width 44 height 28
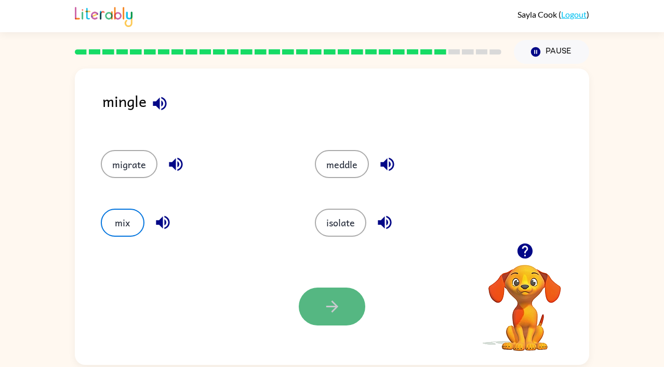
click at [332, 302] on icon "button" at bounding box center [332, 307] width 12 height 12
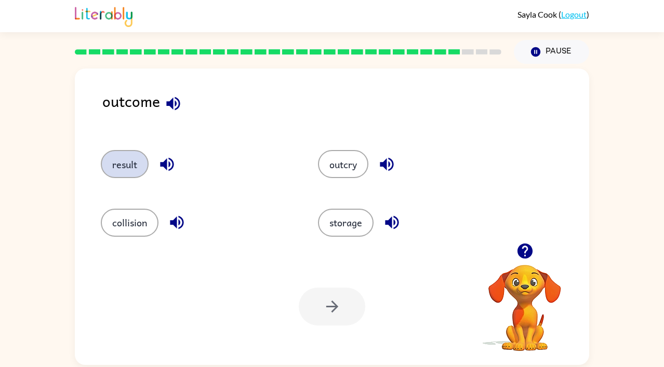
click at [142, 163] on button "result" at bounding box center [125, 164] width 48 height 28
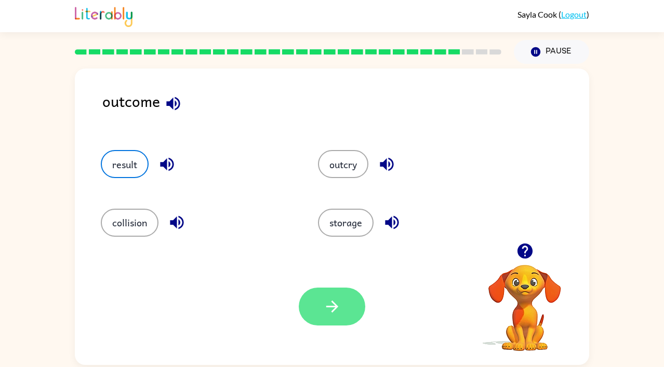
click at [322, 304] on button "button" at bounding box center [332, 307] width 66 height 38
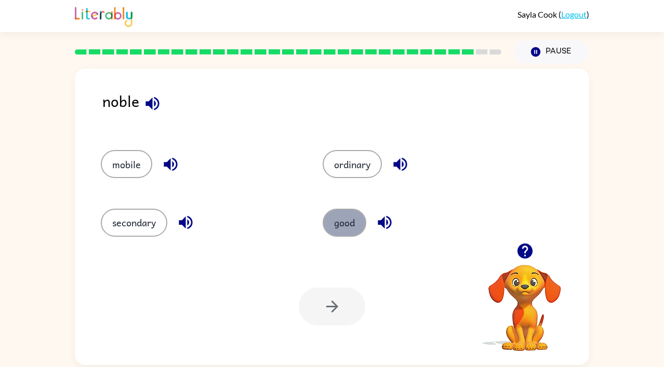
click at [339, 230] on button "good" at bounding box center [344, 223] width 44 height 28
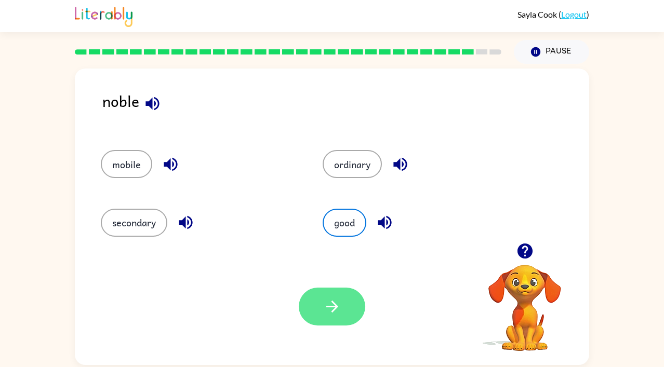
click at [328, 298] on icon "button" at bounding box center [332, 307] width 18 height 18
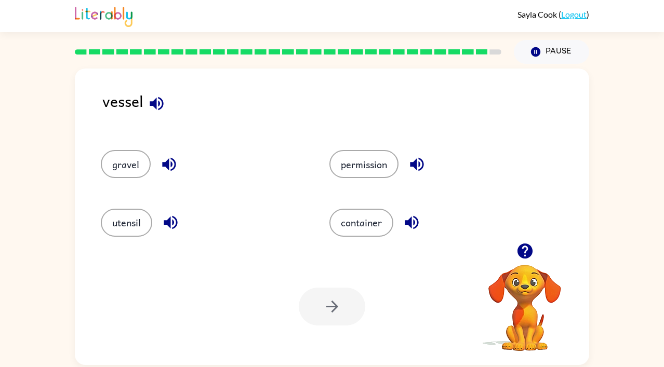
click at [153, 97] on icon "button" at bounding box center [156, 103] width 18 height 18
click at [169, 162] on icon "button" at bounding box center [169, 164] width 18 height 18
click at [170, 224] on icon "button" at bounding box center [170, 222] width 13 height 13
click at [408, 228] on icon "button" at bounding box center [411, 222] width 18 height 18
click at [410, 164] on icon "button" at bounding box center [417, 164] width 18 height 18
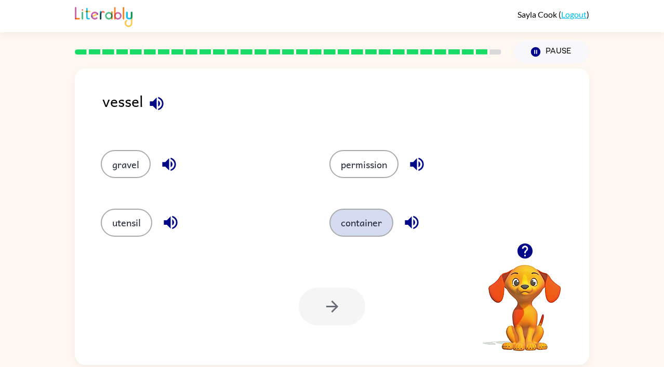
click at [366, 228] on button "container" at bounding box center [361, 223] width 64 height 28
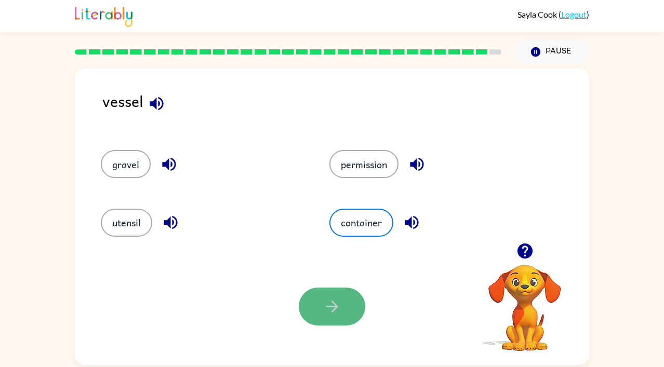
click at [323, 305] on icon "button" at bounding box center [332, 307] width 18 height 18
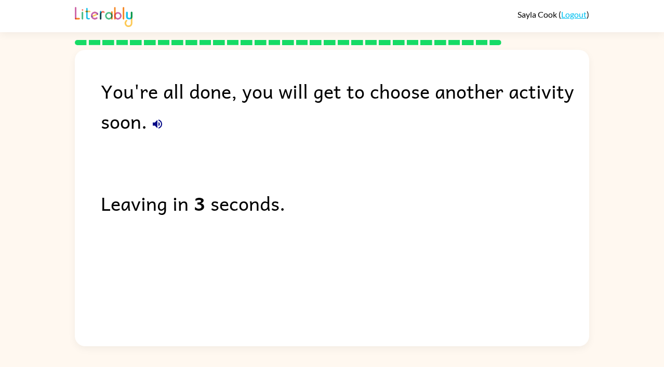
click at [157, 124] on icon "button" at bounding box center [157, 123] width 9 height 9
